Goal: Task Accomplishment & Management: Complete application form

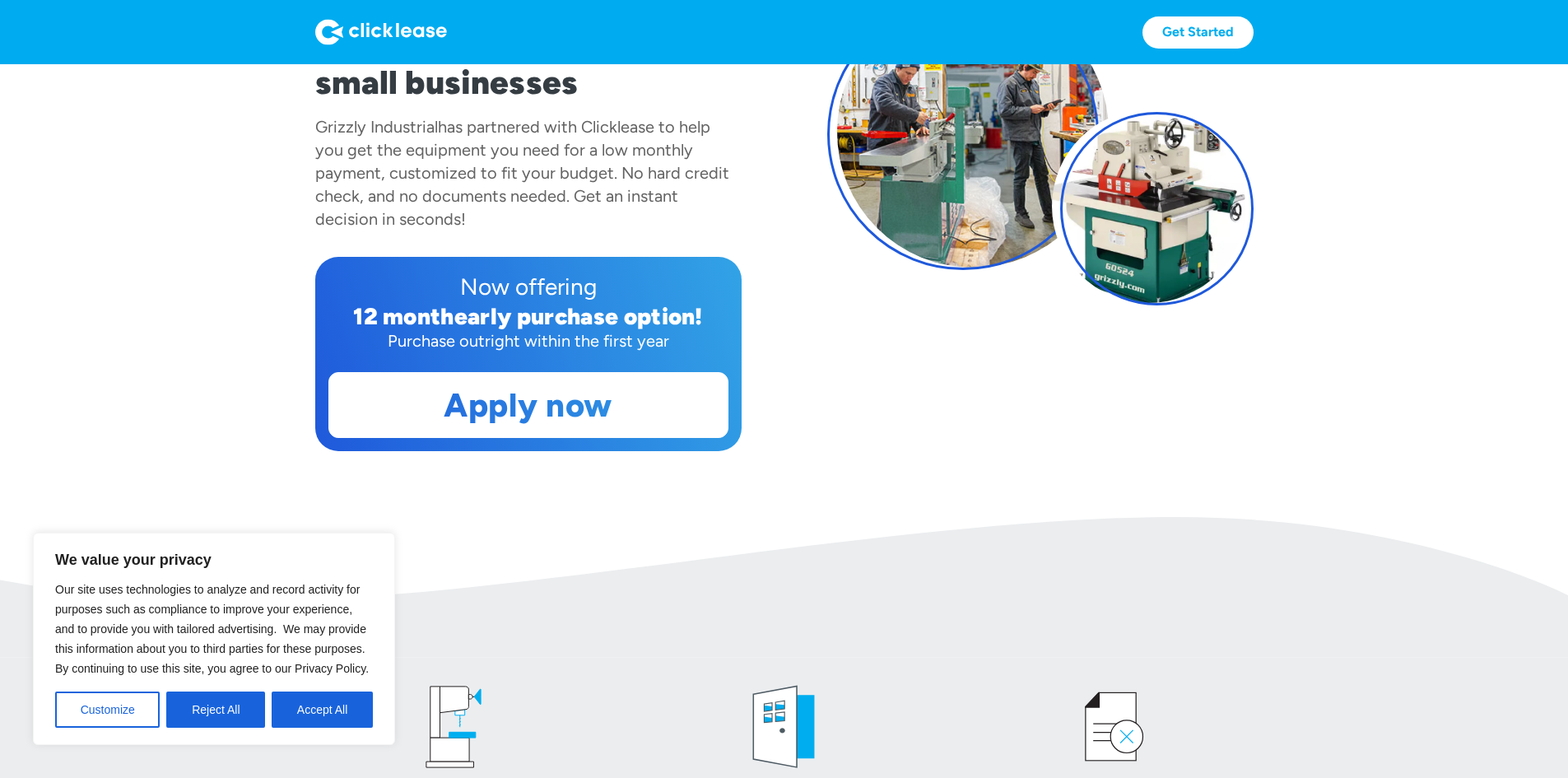
scroll to position [165, 0]
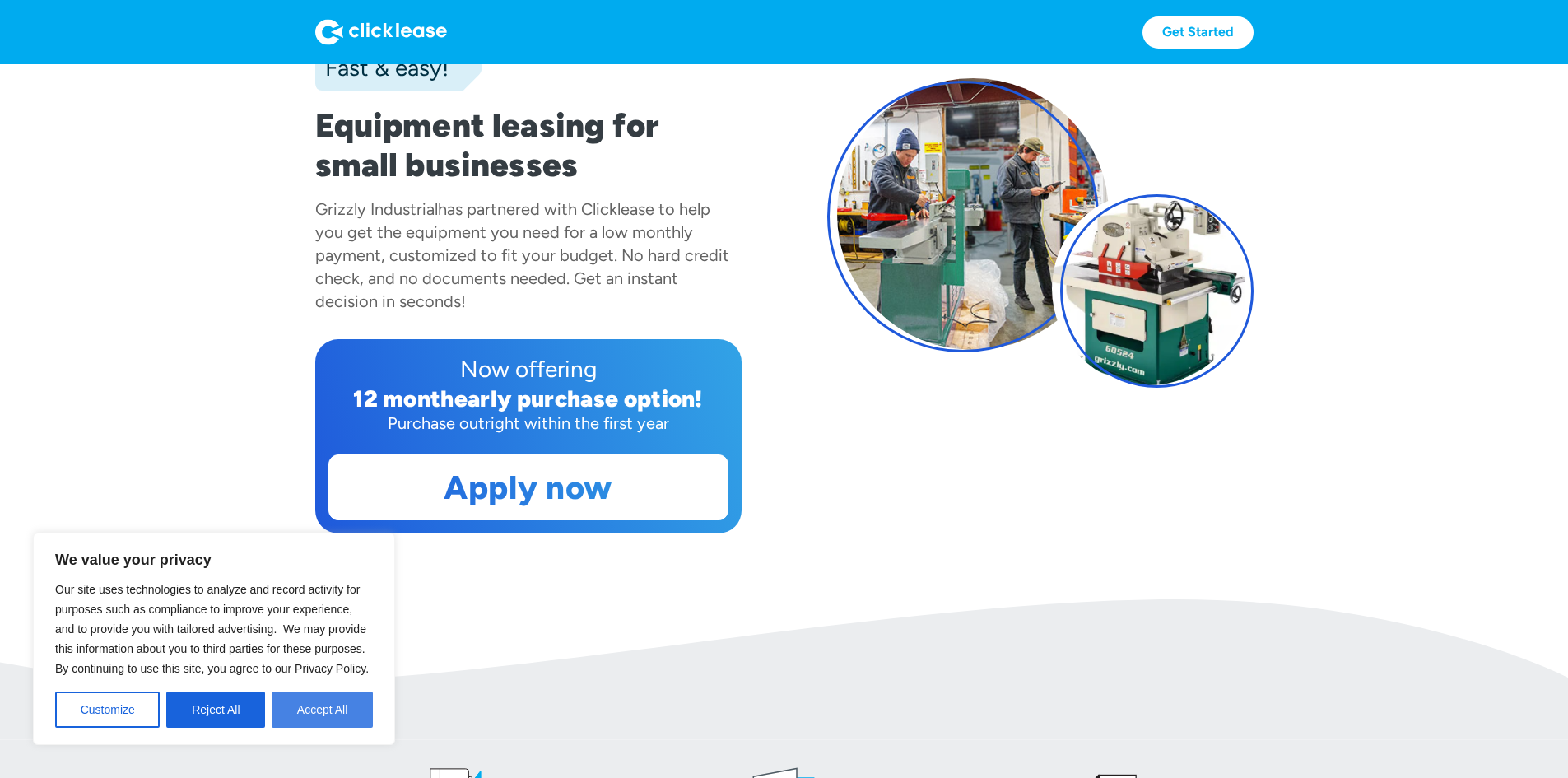
click at [318, 711] on button "Accept All" at bounding box center [322, 709] width 101 height 36
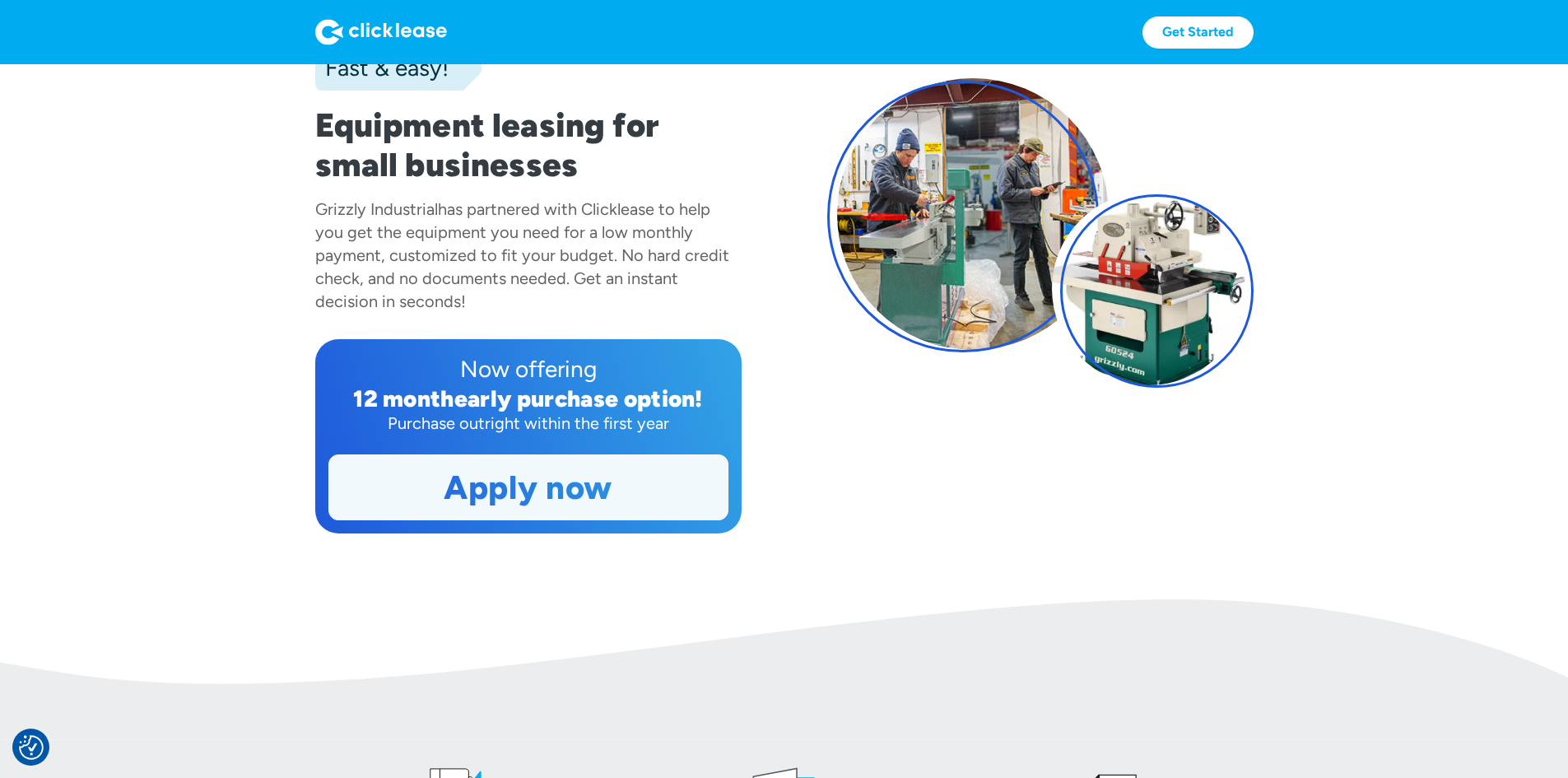
click at [457, 519] on link "Apply now" at bounding box center [528, 487] width 398 height 64
